Goal: Information Seeking & Learning: Find contact information

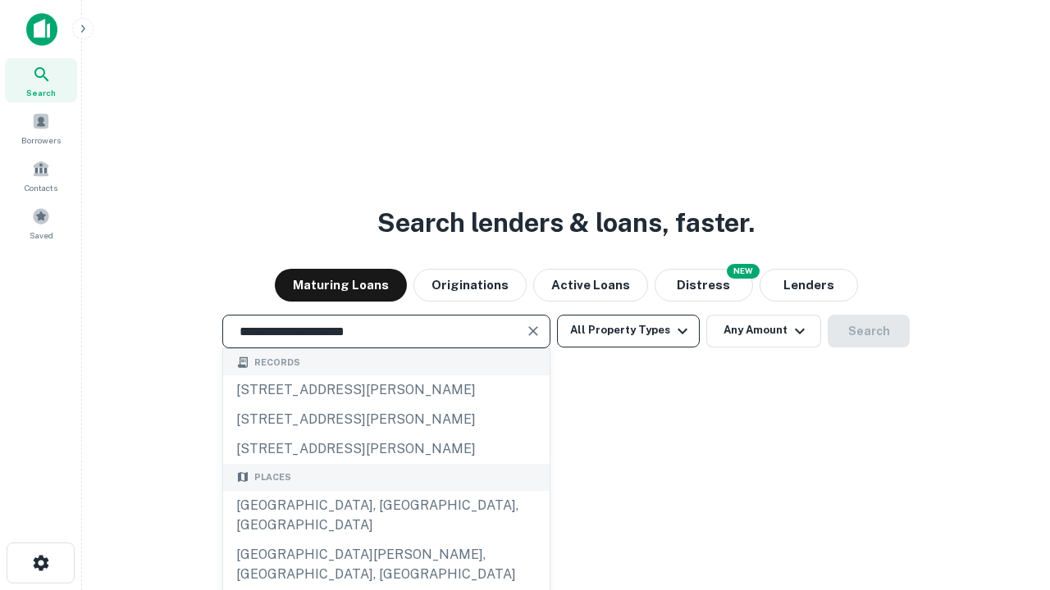
type input "**********"
click at [628, 330] on button "All Property Types" at bounding box center [628, 331] width 143 height 33
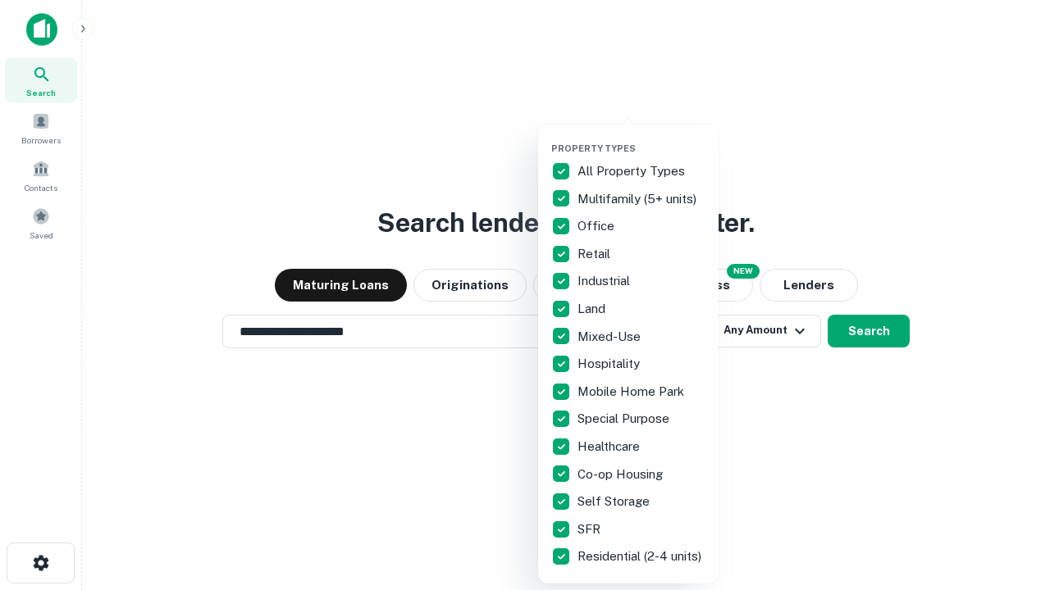
click at [641, 138] on button "button" at bounding box center [641, 138] width 180 height 1
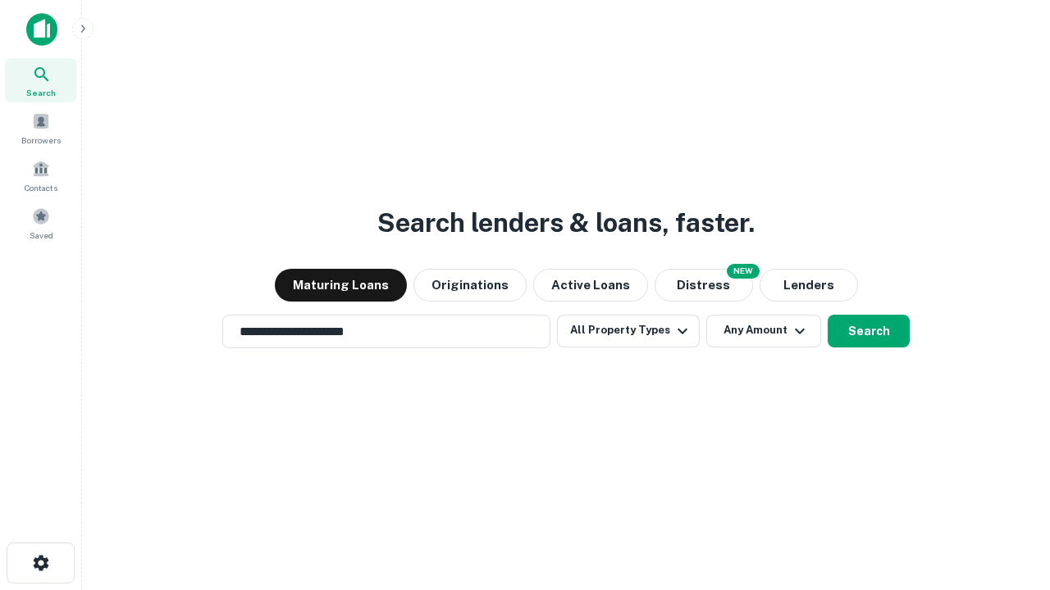
scroll to position [10, 198]
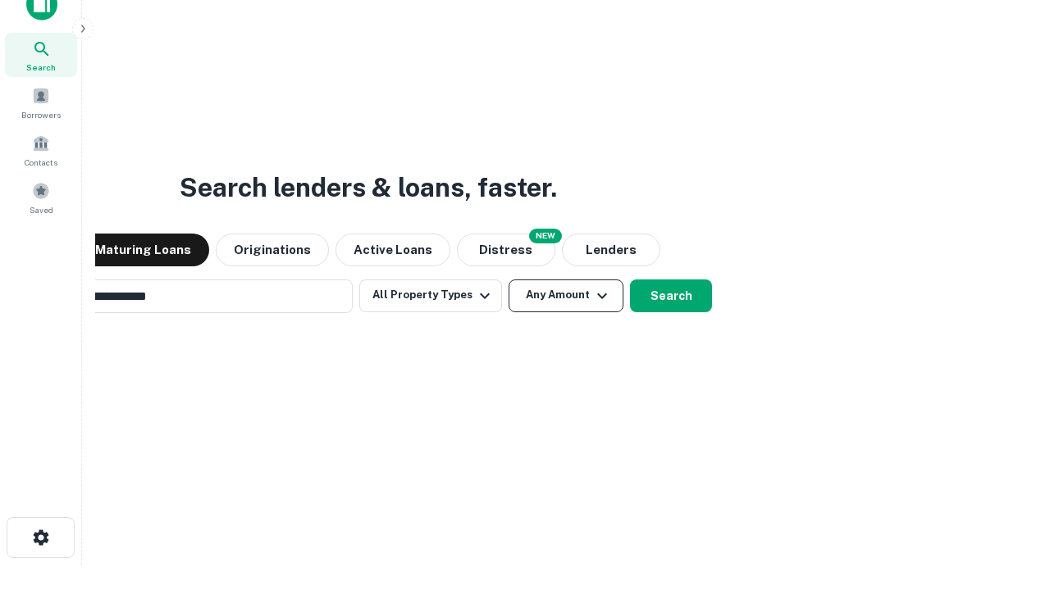
click at [508, 280] on button "Any Amount" at bounding box center [565, 296] width 115 height 33
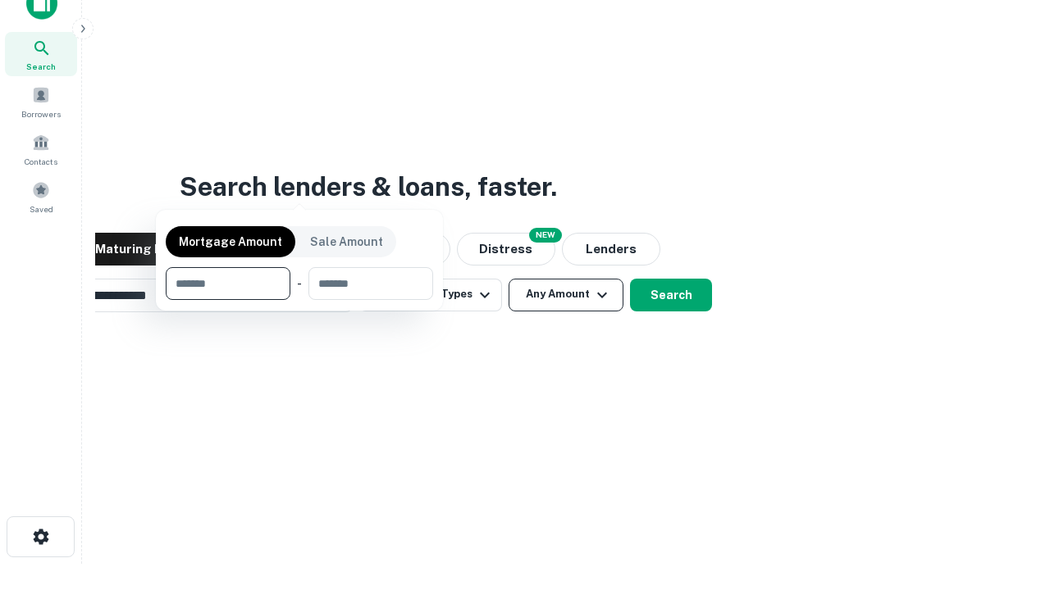
scroll to position [118, 464]
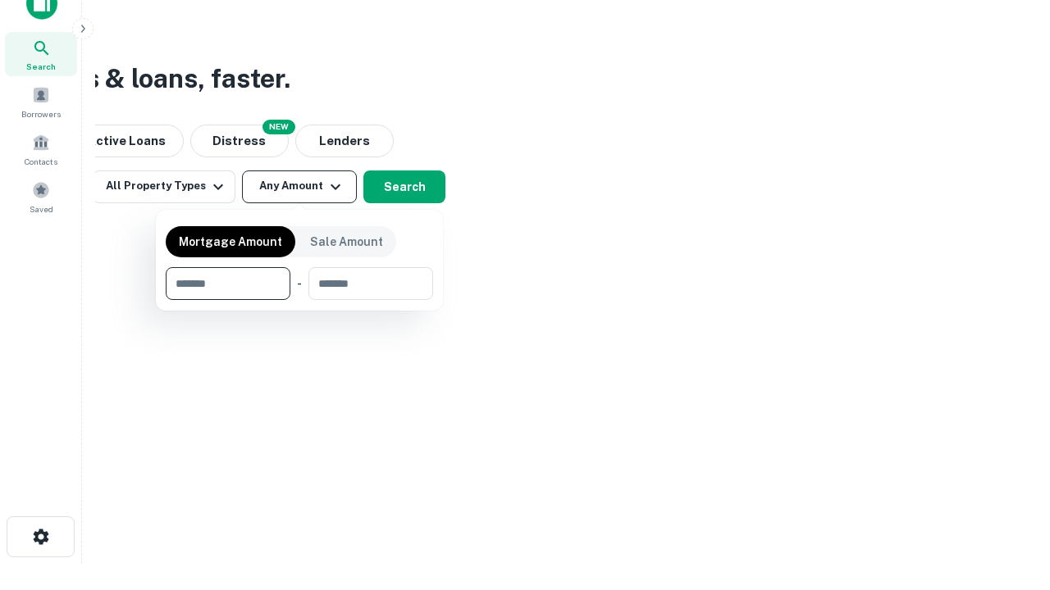
type input "*******"
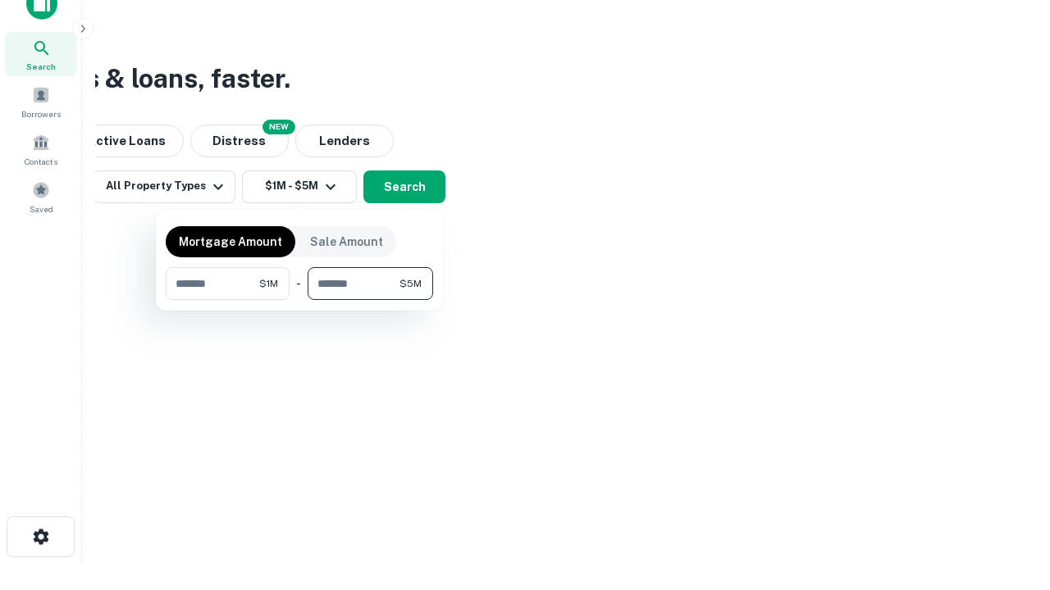
type input "*******"
click at [299, 300] on button "button" at bounding box center [299, 300] width 267 height 1
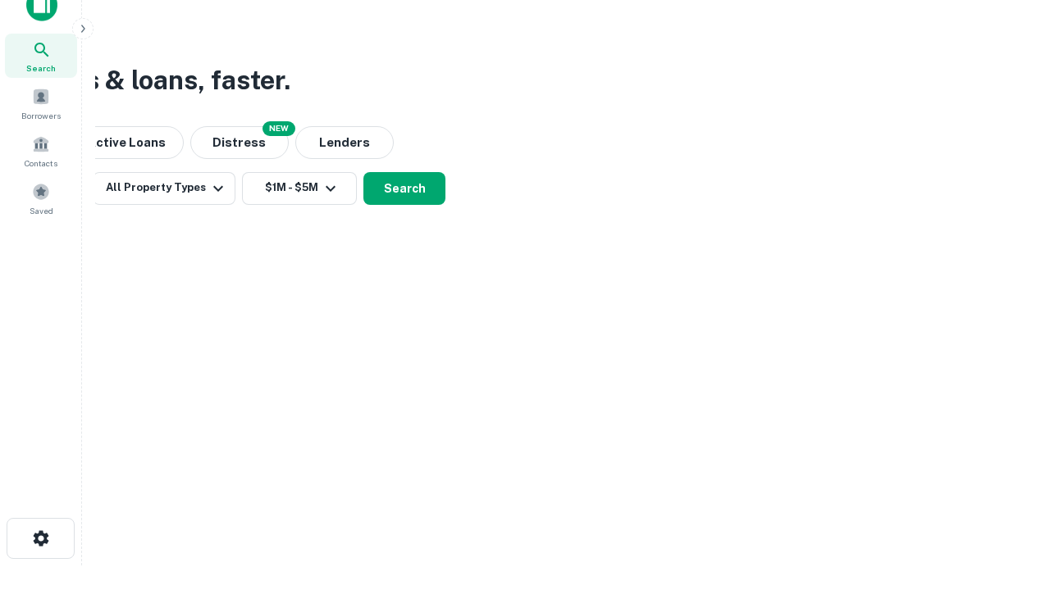
scroll to position [10, 303]
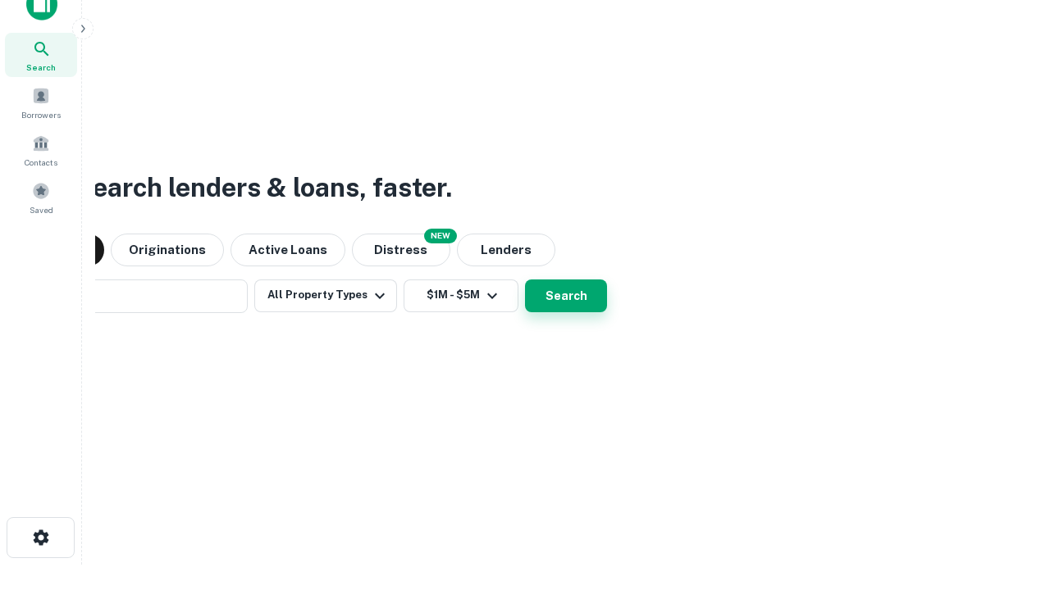
click at [525, 280] on button "Search" at bounding box center [566, 296] width 82 height 33
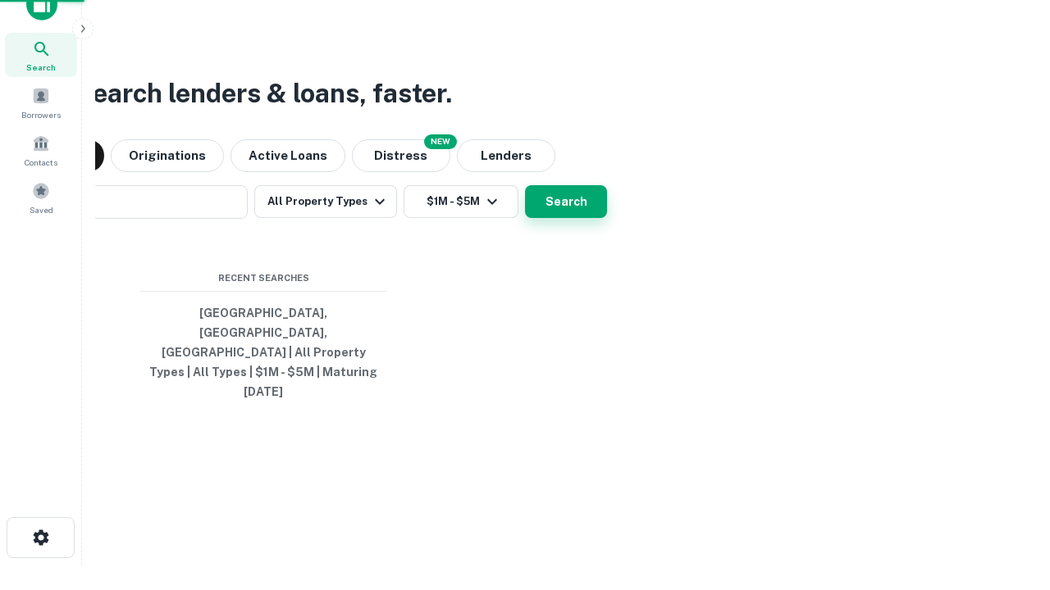
scroll to position [43, 464]
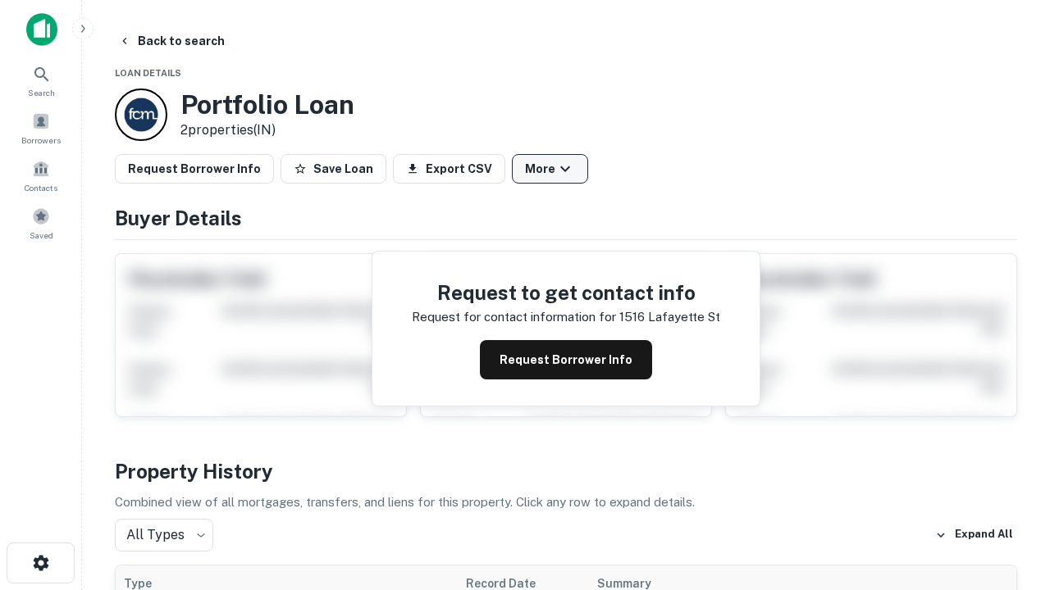
click at [549, 169] on button "More" at bounding box center [550, 169] width 76 height 30
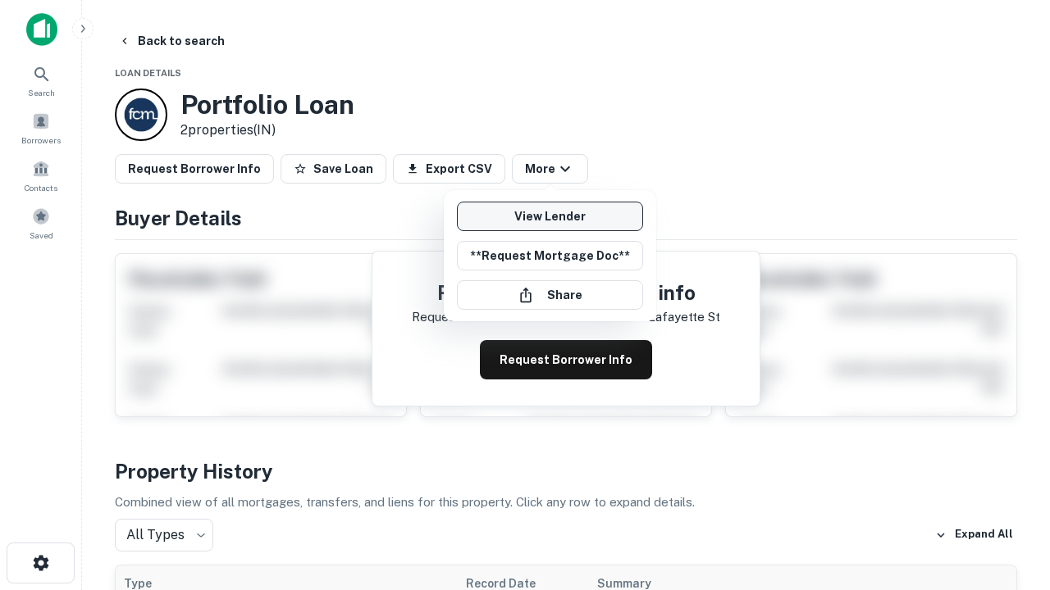
click at [549, 216] on link "View Lender" at bounding box center [550, 217] width 186 height 30
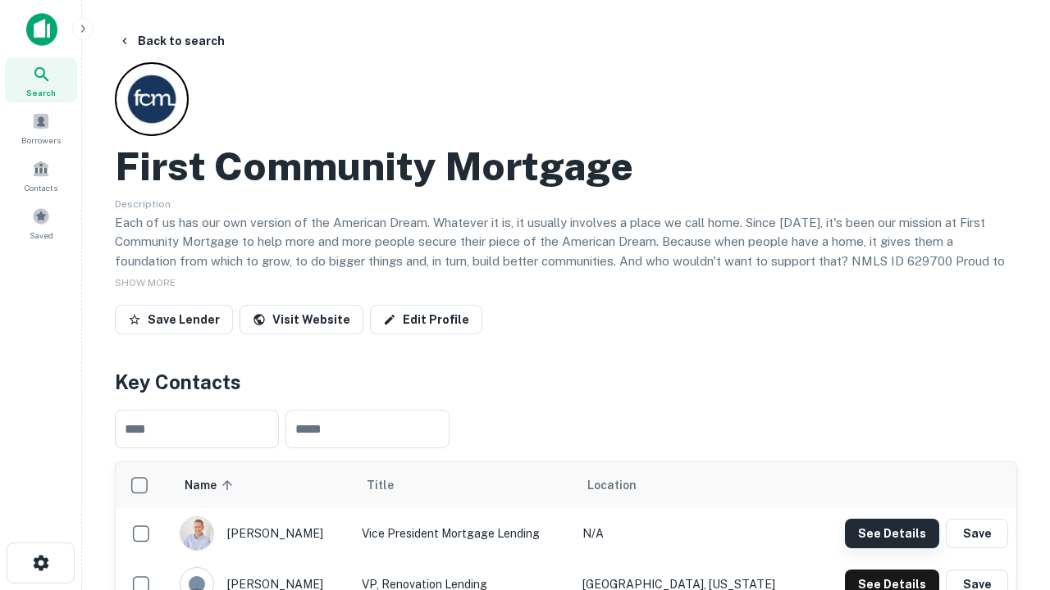
click at [891, 533] on button "See Details" at bounding box center [892, 534] width 94 height 30
click at [40, 563] on icon "button" at bounding box center [41, 563] width 20 height 20
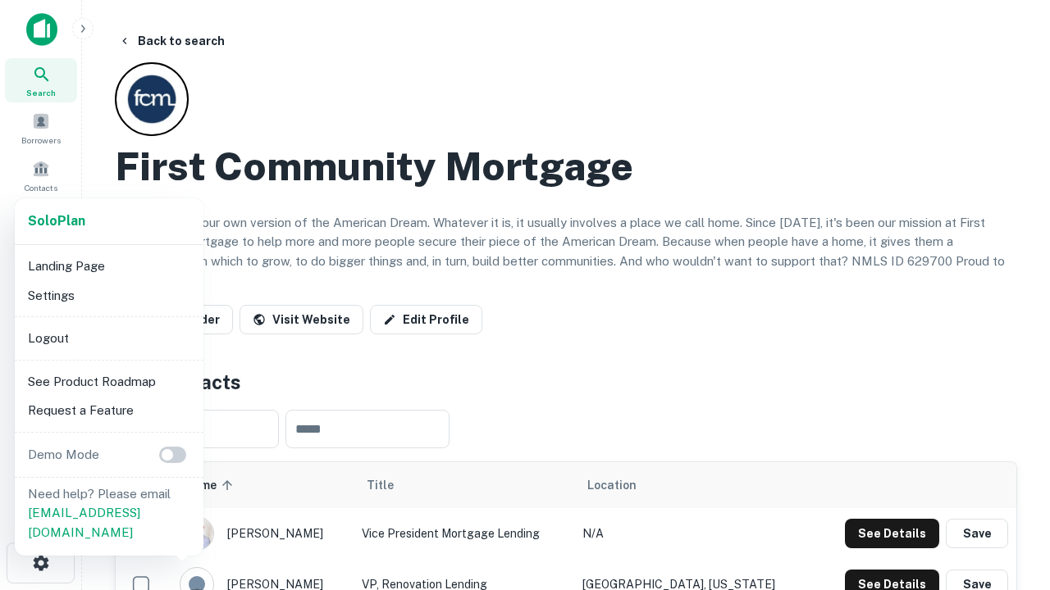
click at [108, 338] on li "Logout" at bounding box center [108, 339] width 175 height 30
